Goal: Communication & Community: Ask a question

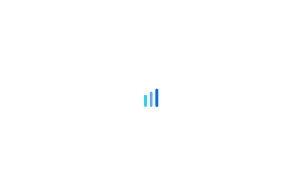
type input "**********"
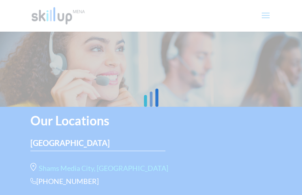
type input "**********"
type input "*********"
